Goal: Task Accomplishment & Management: Manage account settings

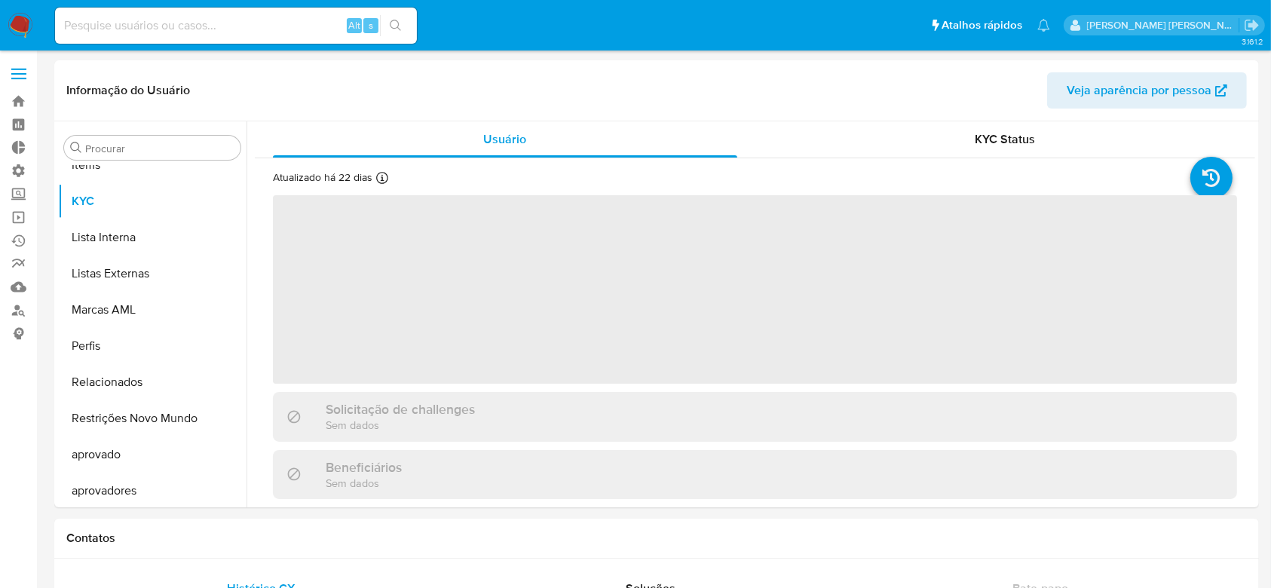
scroll to position [781, 0]
select select "10"
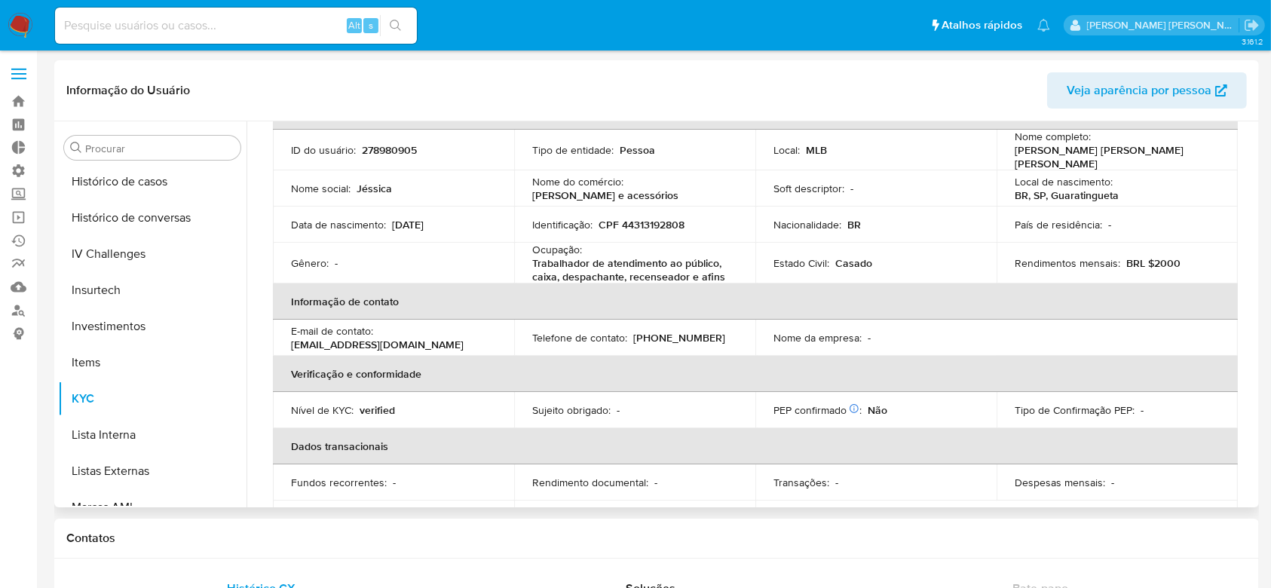
scroll to position [580, 0]
click at [23, 221] on link "Operações em massa" at bounding box center [89, 217] width 179 height 23
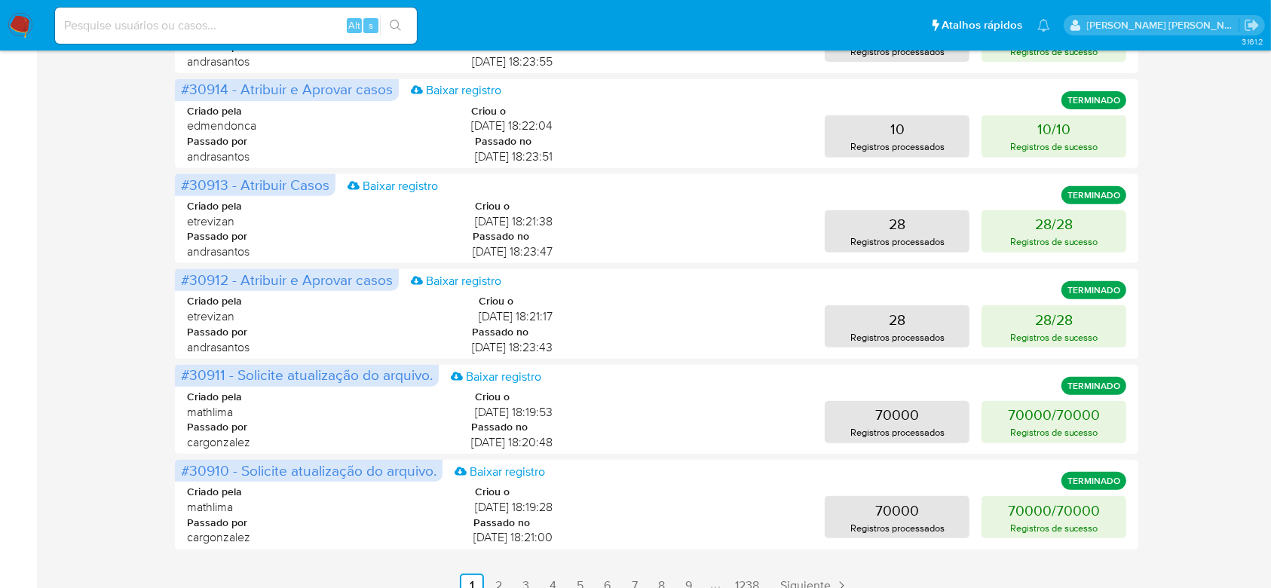
scroll to position [670, 0]
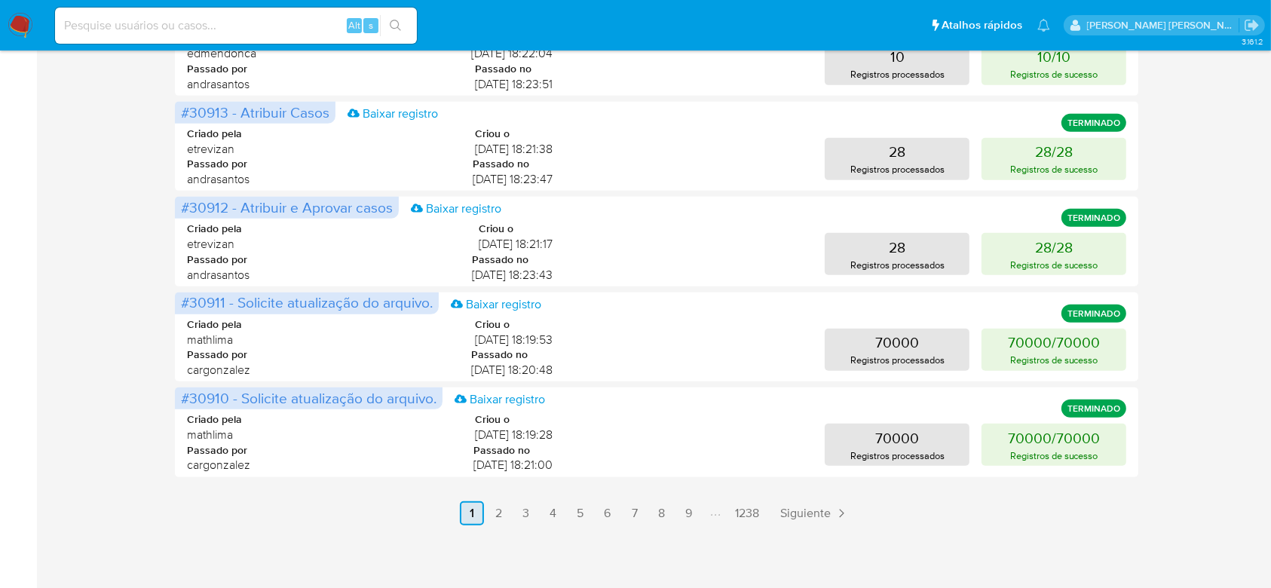
click at [506, 515] on link "2" at bounding box center [499, 513] width 24 height 24
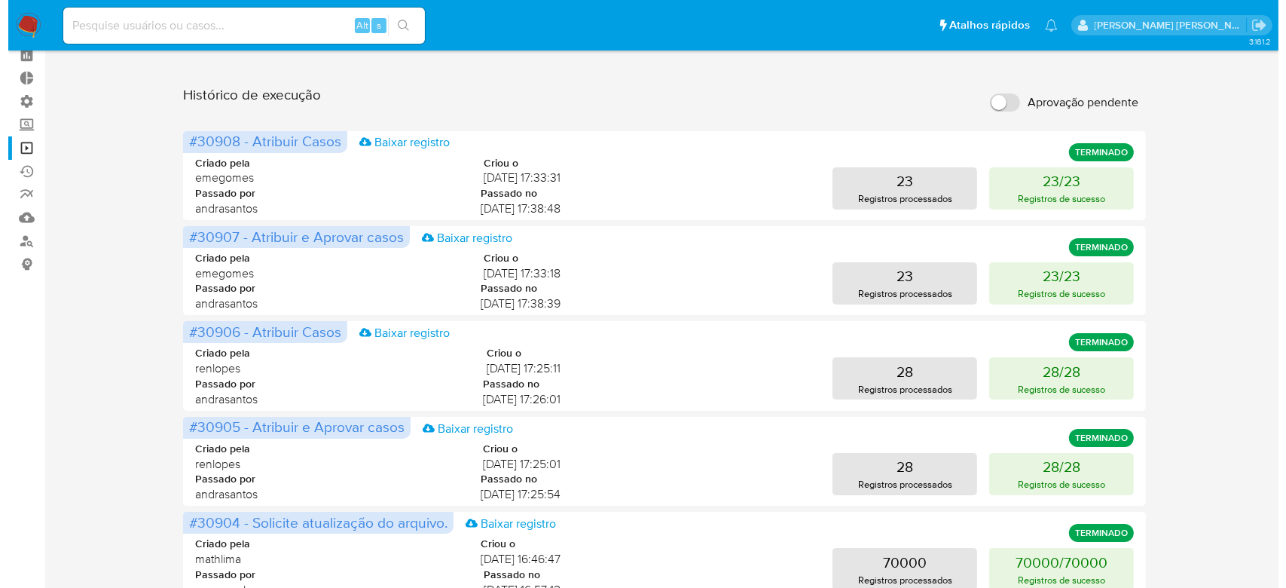
scroll to position [0, 0]
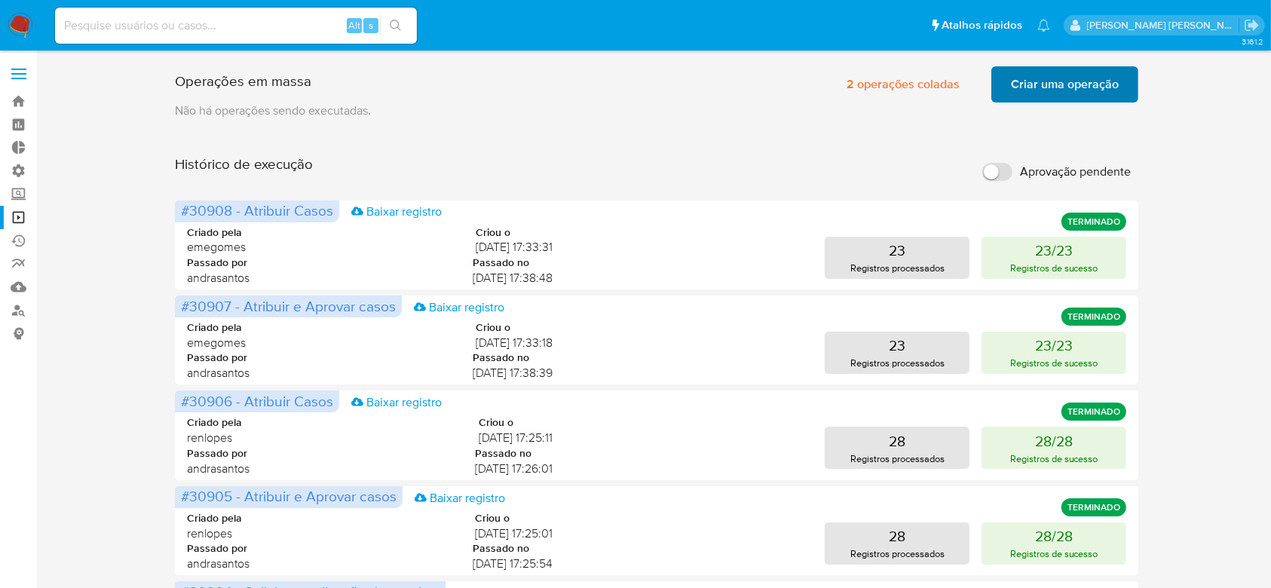
click at [1037, 77] on span "Criar uma operação" at bounding box center [1065, 84] width 108 height 33
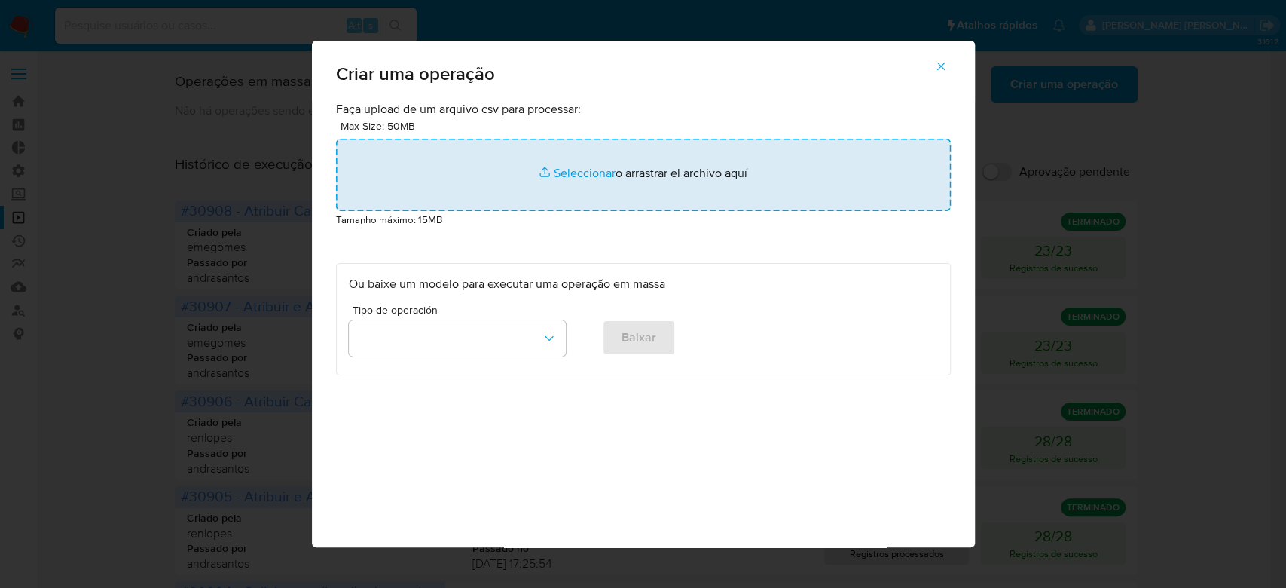
click at [561, 167] on input "file" at bounding box center [643, 175] width 615 height 72
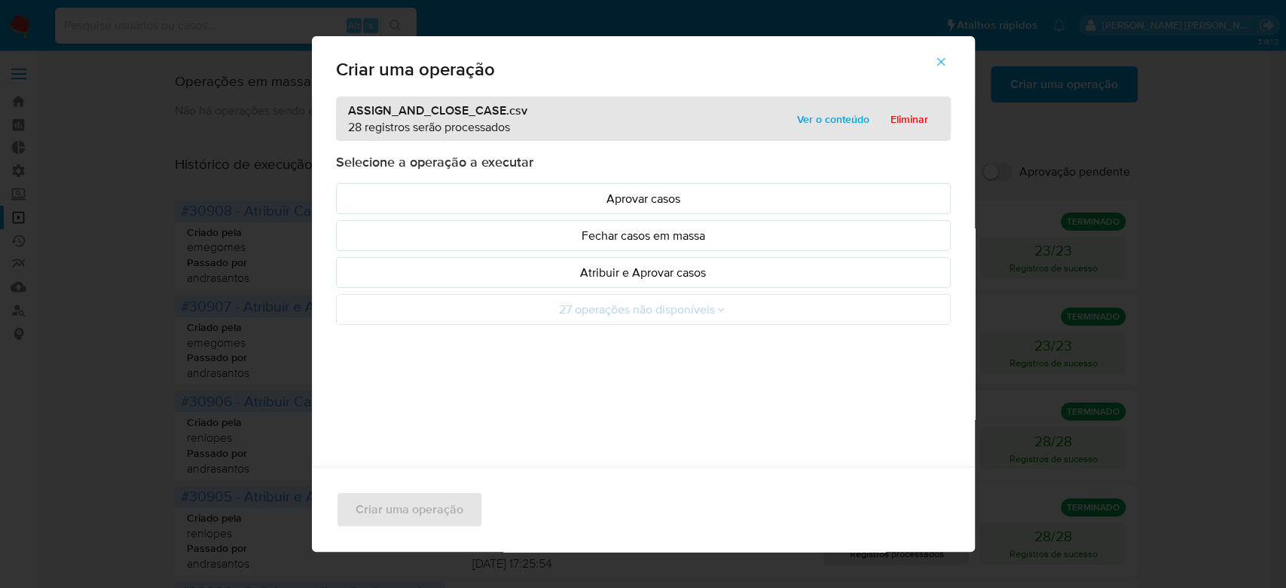
click at [802, 109] on span "Ver o conteúdo" at bounding box center [833, 119] width 72 height 21
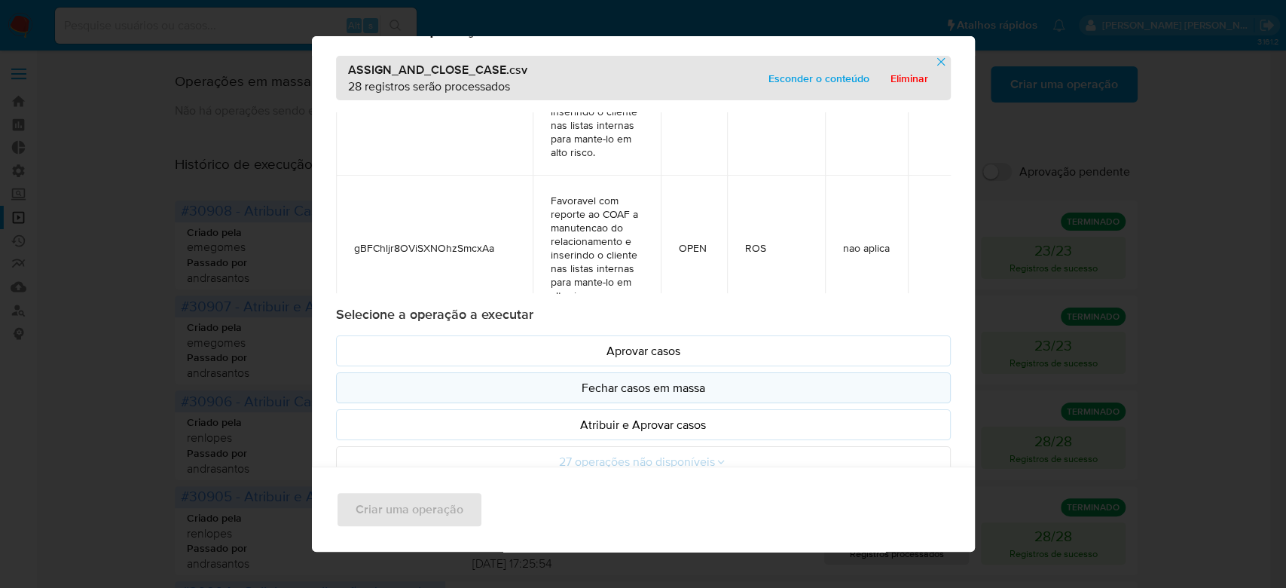
scroll to position [63, 0]
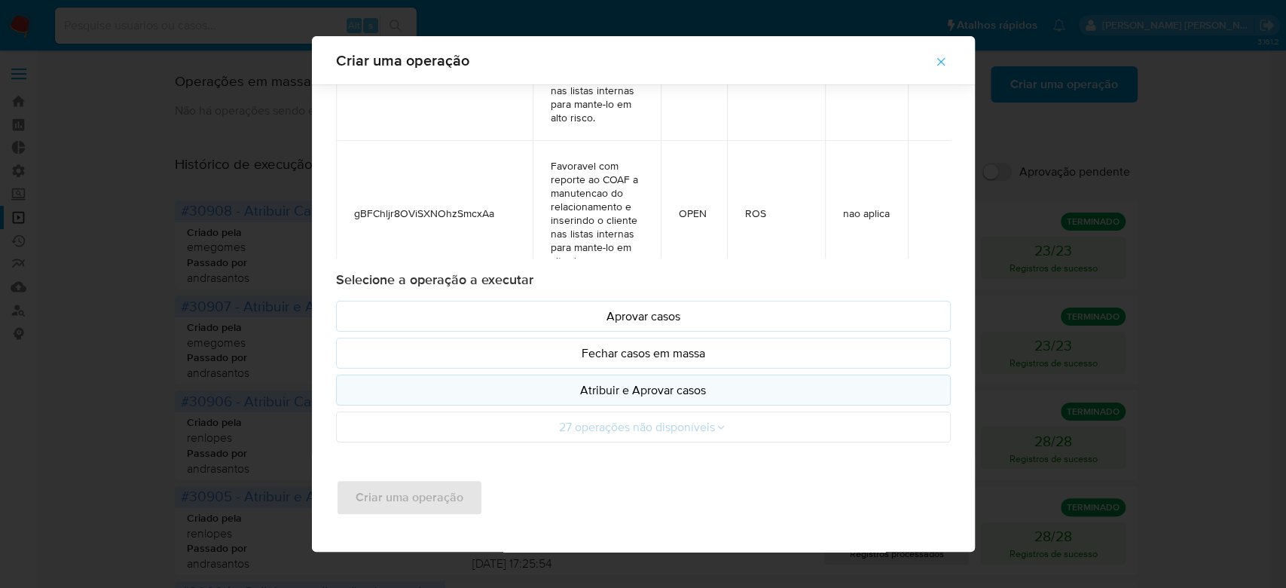
click at [660, 394] on p "Atribuir e Aprovar casos" at bounding box center [643, 389] width 589 height 17
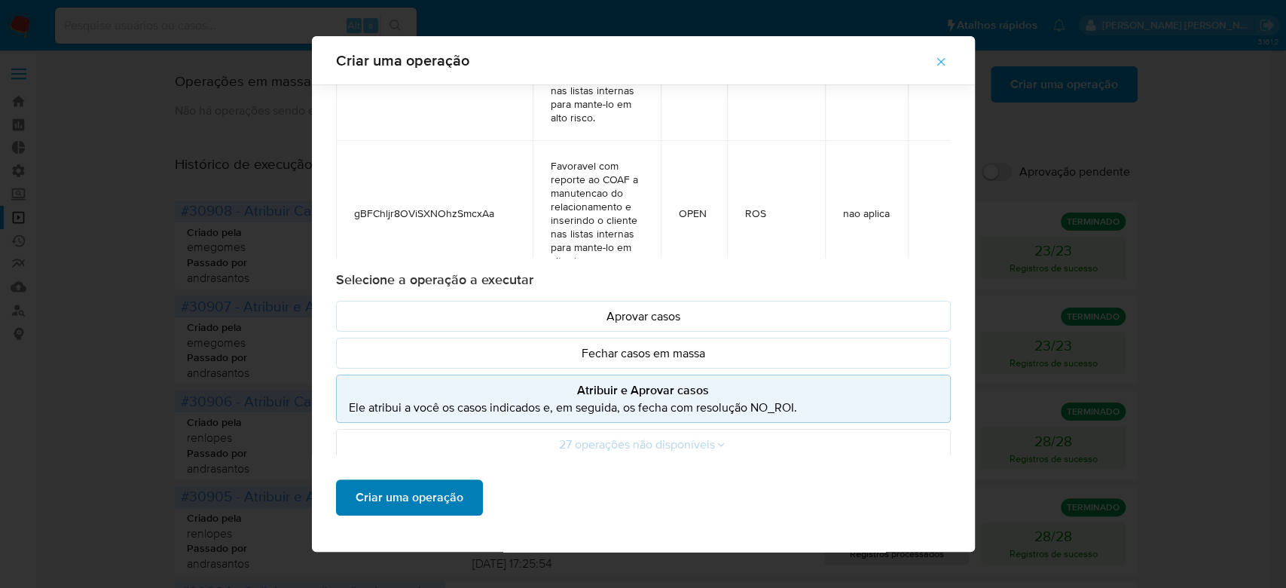
click at [421, 515] on div "Criar uma operação" at bounding box center [643, 503] width 663 height 96
click at [408, 503] on span "Criar uma operação" at bounding box center [410, 497] width 108 height 33
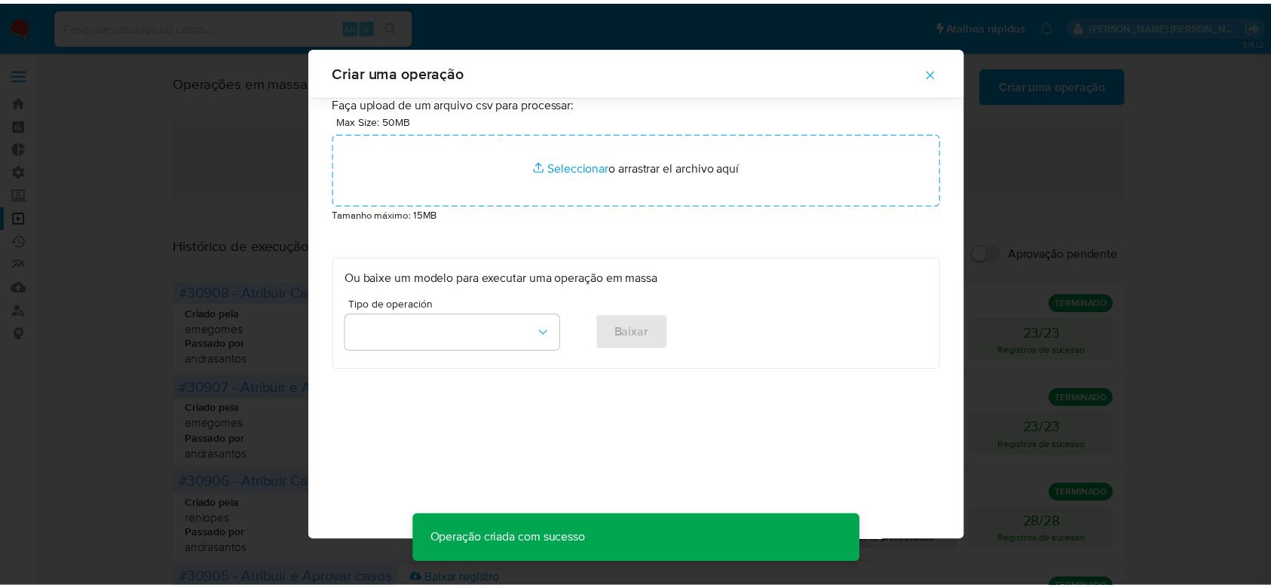
scroll to position [0, 0]
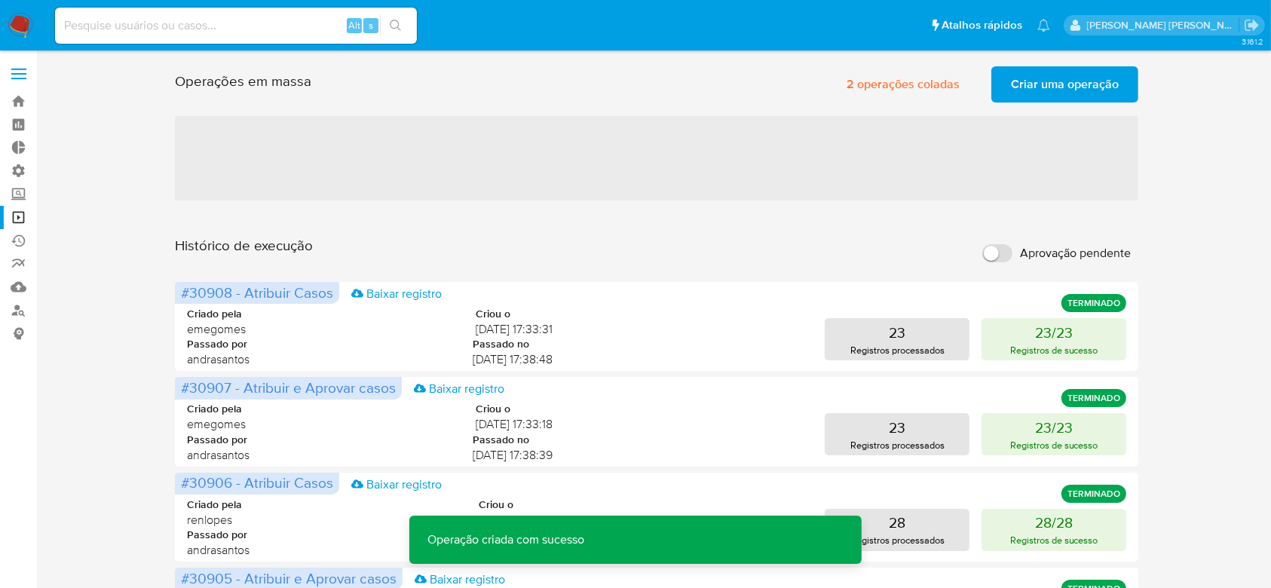
click at [1058, 79] on span "Criar uma operação" at bounding box center [1065, 84] width 108 height 33
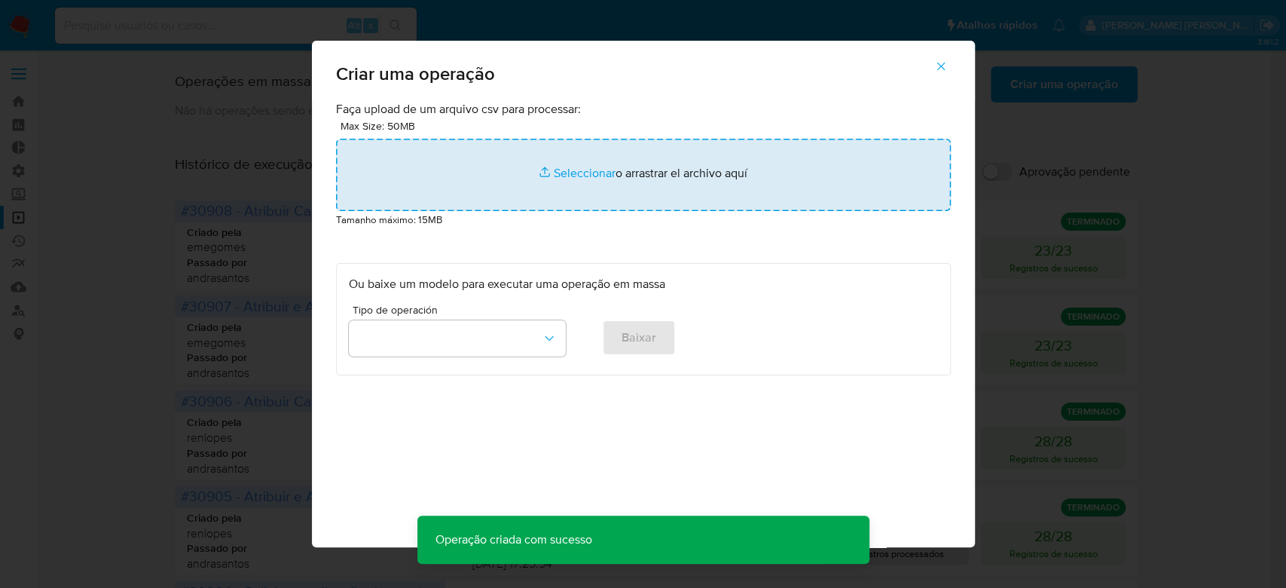
click at [592, 173] on input "file" at bounding box center [643, 175] width 615 height 72
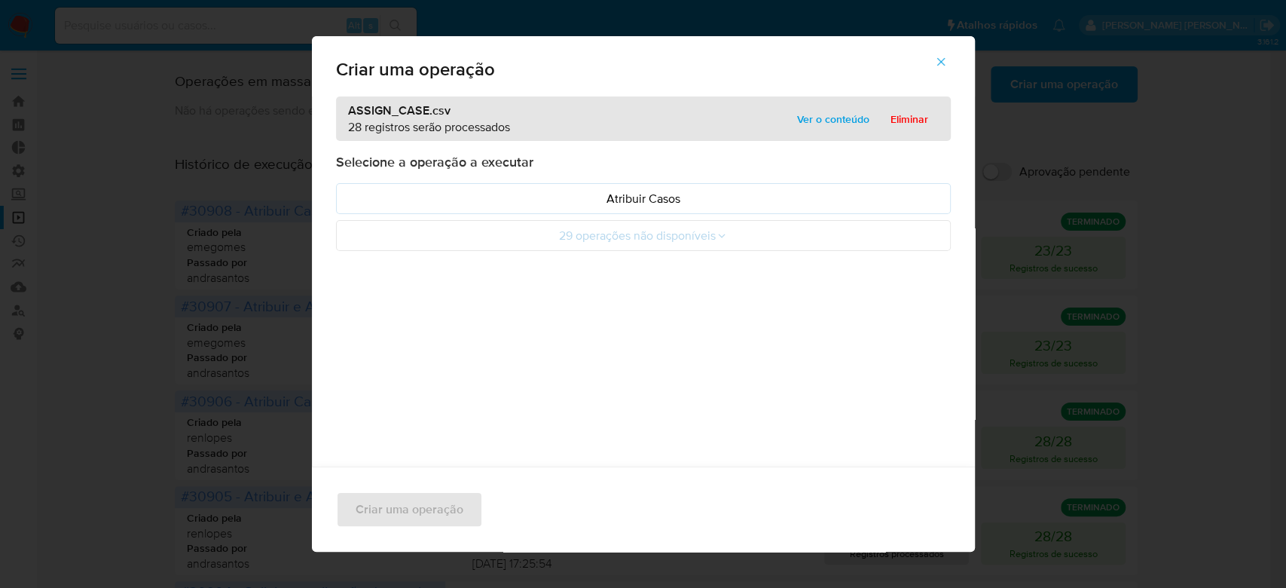
click at [803, 111] on span "Ver o conteúdo" at bounding box center [833, 119] width 72 height 21
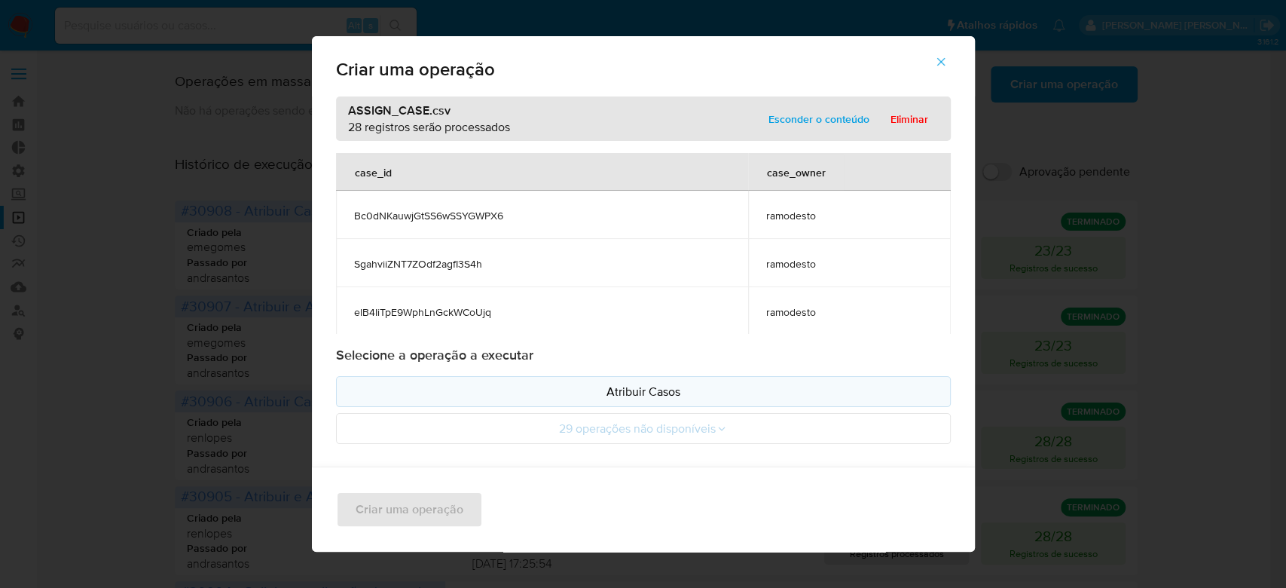
click at [621, 383] on p "Atribuir Casos" at bounding box center [643, 391] width 589 height 17
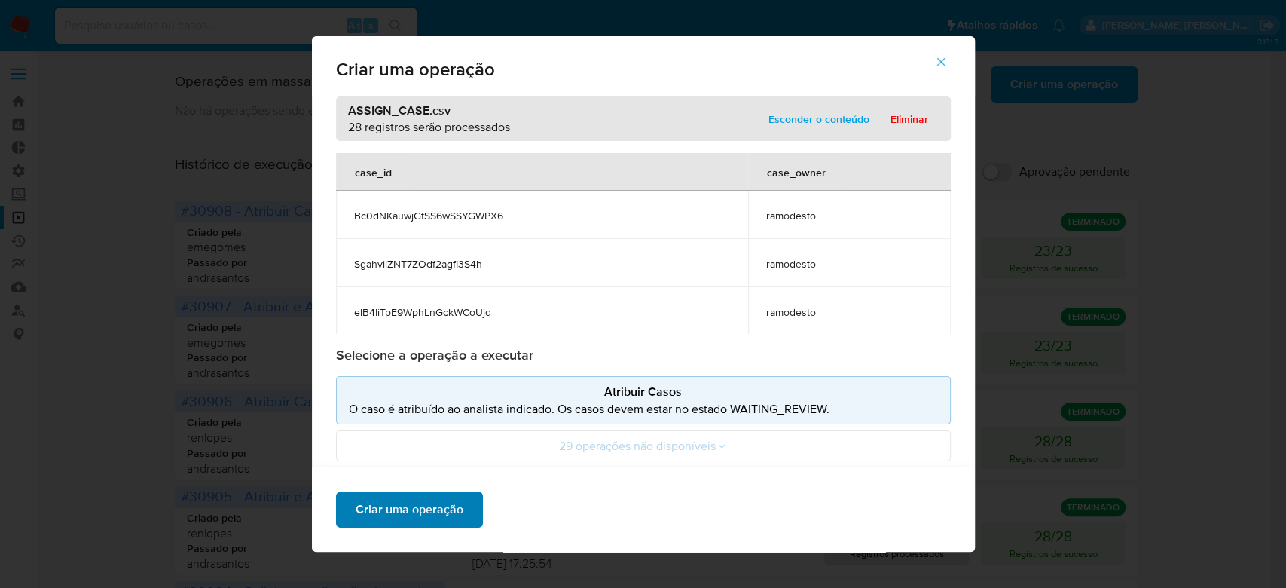
click at [404, 515] on span "Criar uma operação" at bounding box center [410, 509] width 108 height 33
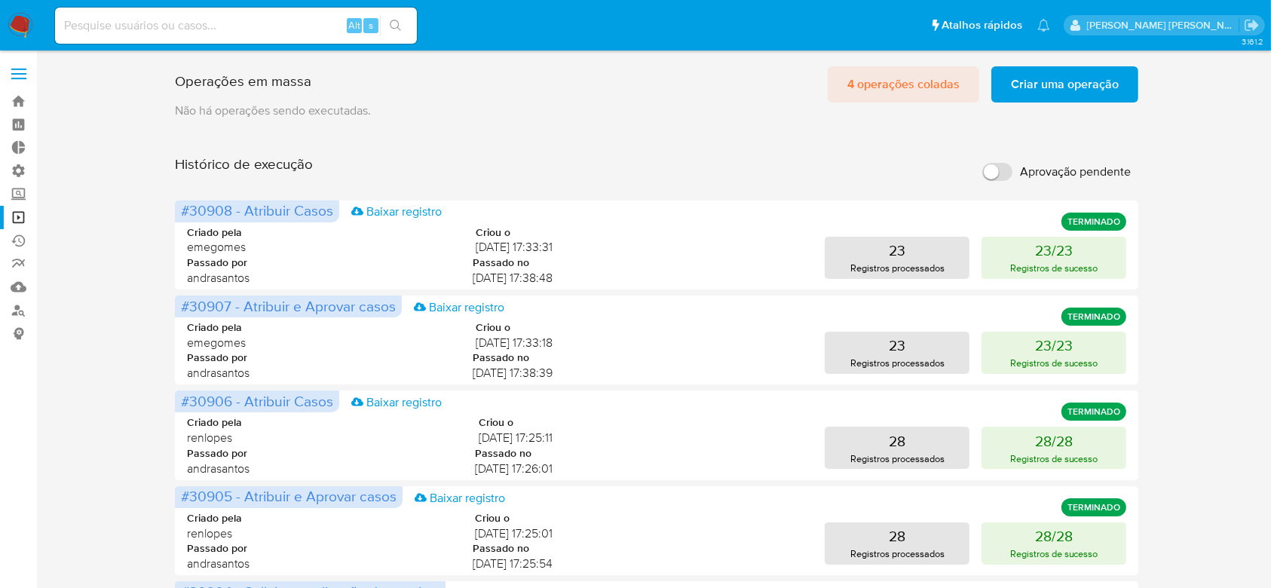
click at [937, 84] on span "4 operações coladas" at bounding box center [903, 84] width 112 height 33
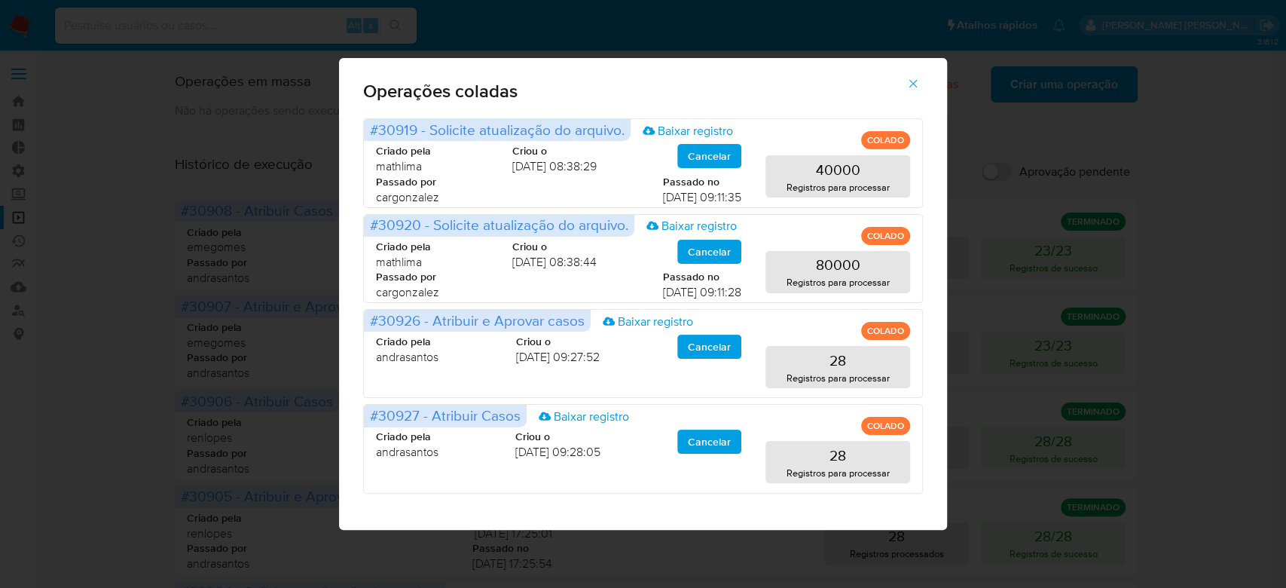
click at [912, 81] on icon "button" at bounding box center [914, 84] width 14 height 14
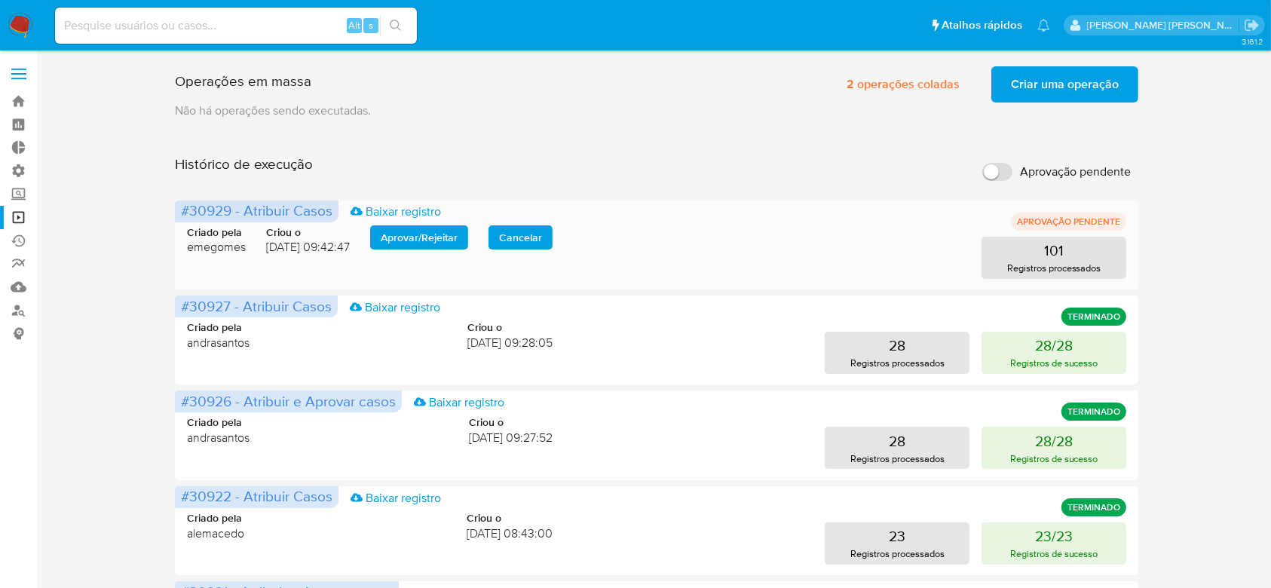
click at [429, 243] on span "Aprovar / Rejeitar" at bounding box center [419, 237] width 77 height 21
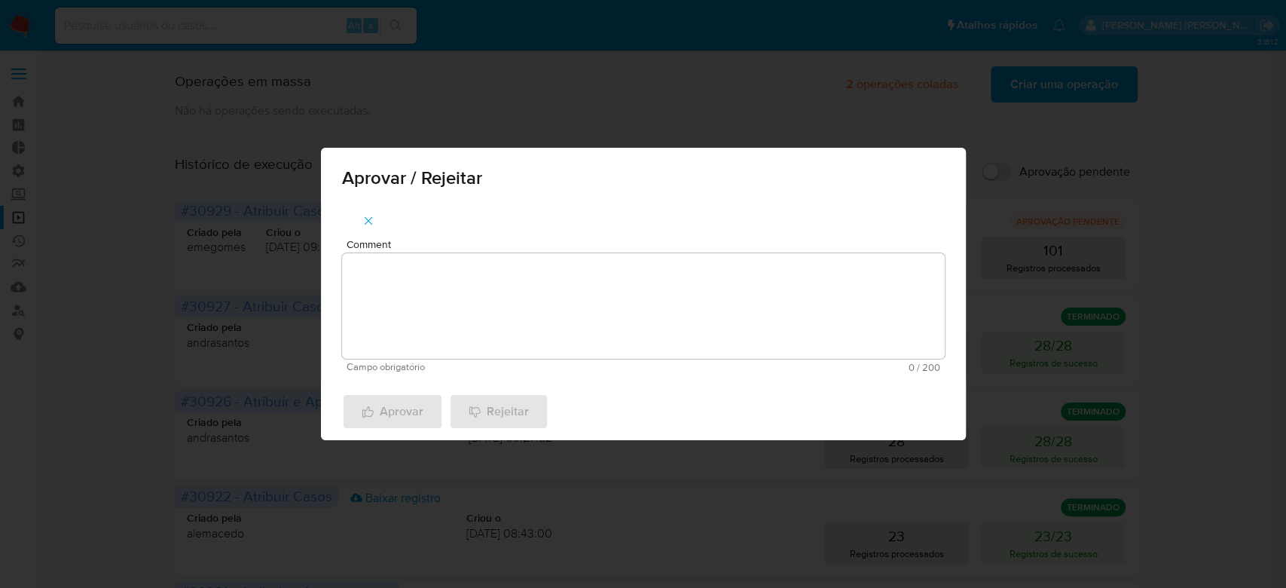
click at [453, 230] on div "Comment Campo obrigatório 0 / 200 200 caracteres restantes" at bounding box center [643, 293] width 645 height 180
click at [439, 301] on textarea "Comment" at bounding box center [643, 306] width 603 height 106
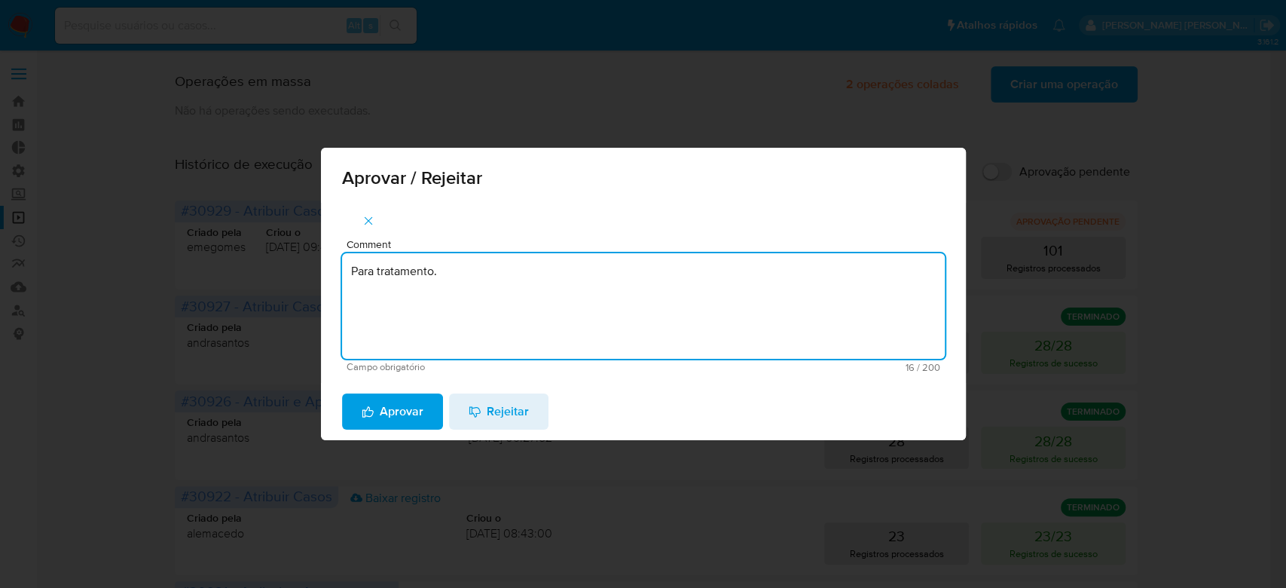
type textarea "Para tratamento."
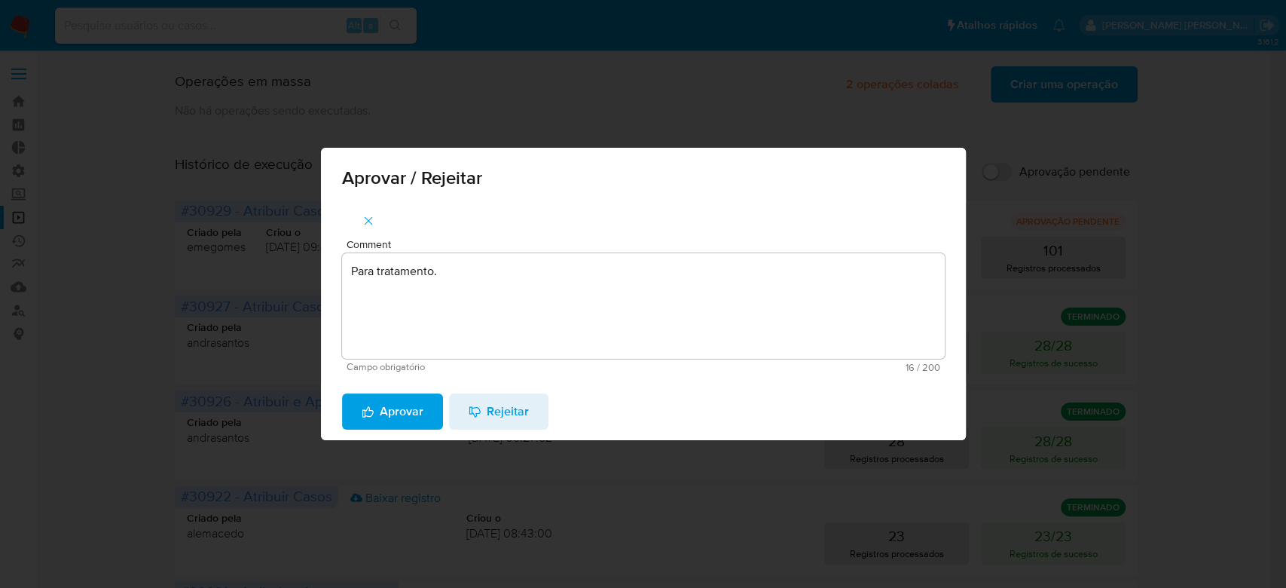
click at [398, 439] on div "Aprovar Rejeitar" at bounding box center [643, 411] width 645 height 57
click at [399, 420] on span "Aprovar" at bounding box center [393, 411] width 62 height 33
